Goal: Information Seeking & Learning: Find specific fact

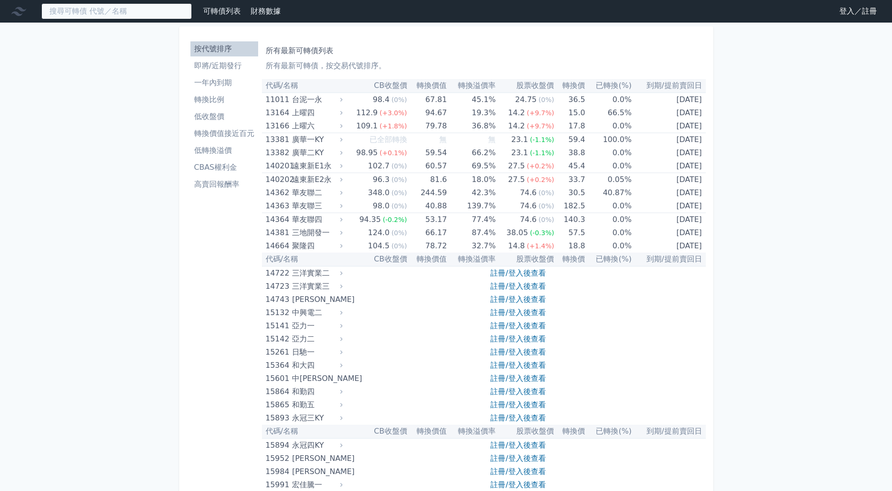
click at [136, 8] on input at bounding box center [116, 11] width 151 height 16
paste input "[PERSON_NAME]"
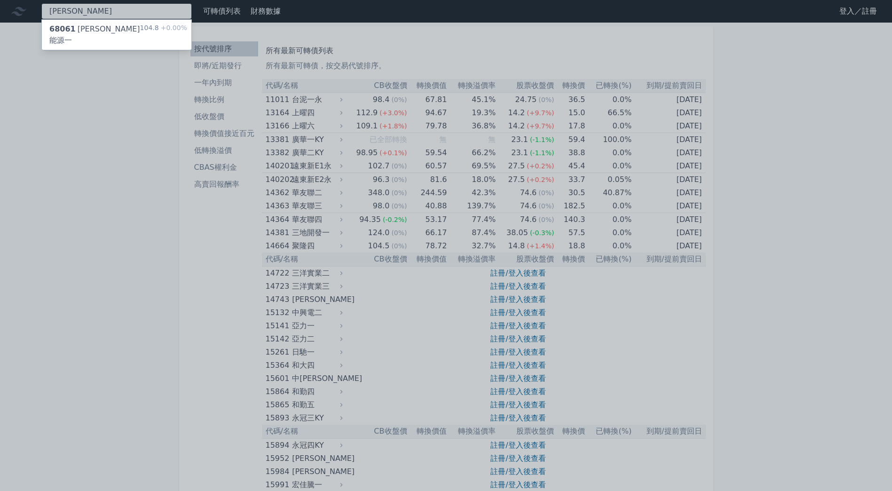
type input "[PERSON_NAME]"
click at [105, 29] on div "68061 [PERSON_NAME]能源一" at bounding box center [94, 35] width 91 height 23
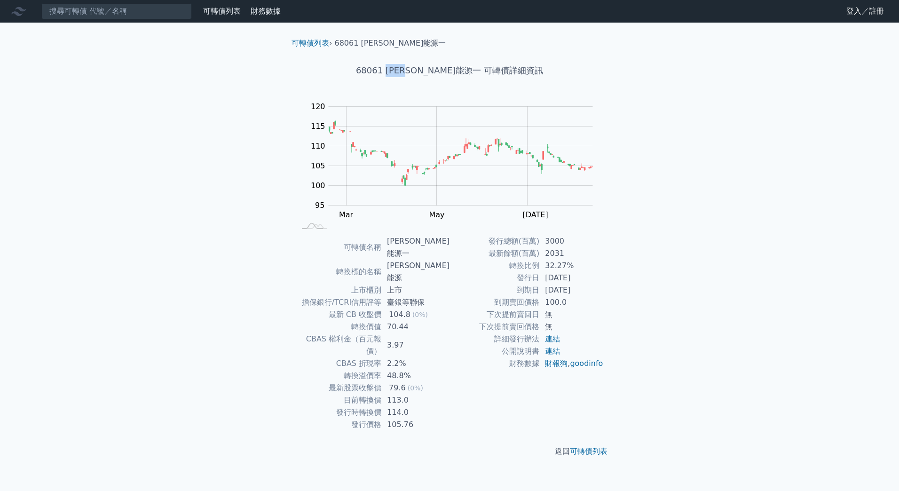
drag, startPoint x: 445, startPoint y: 71, endPoint x: 413, endPoint y: 68, distance: 31.6
click at [413, 68] on h1 "68061 [PERSON_NAME]能源一 可轉債詳細資訊" at bounding box center [449, 70] width 331 height 13
drag, startPoint x: 388, startPoint y: 302, endPoint x: 358, endPoint y: 302, distance: 29.6
click at [358, 321] on tr "轉換價值 70.44" at bounding box center [372, 327] width 154 height 12
click at [160, 9] on input at bounding box center [116, 11] width 151 height 16
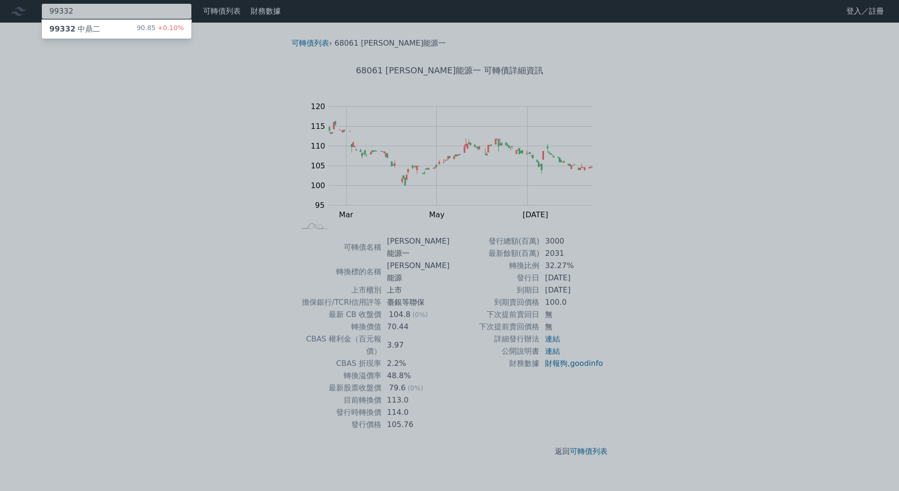
type input "99332"
click at [116, 27] on div "99332 中鼎二 90.85 +0.10%" at bounding box center [117, 29] width 150 height 19
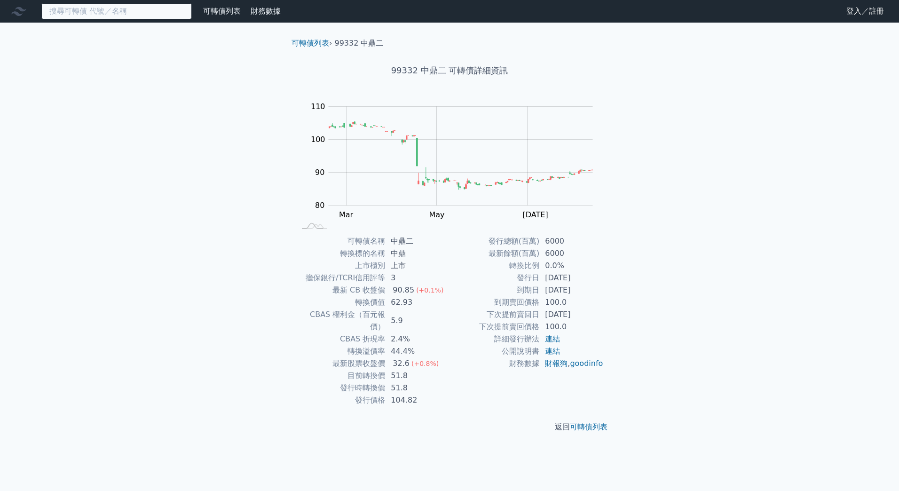
click at [135, 7] on input at bounding box center [116, 11] width 151 height 16
click at [133, 10] on input at bounding box center [116, 11] width 151 height 16
